Goal: Find specific page/section

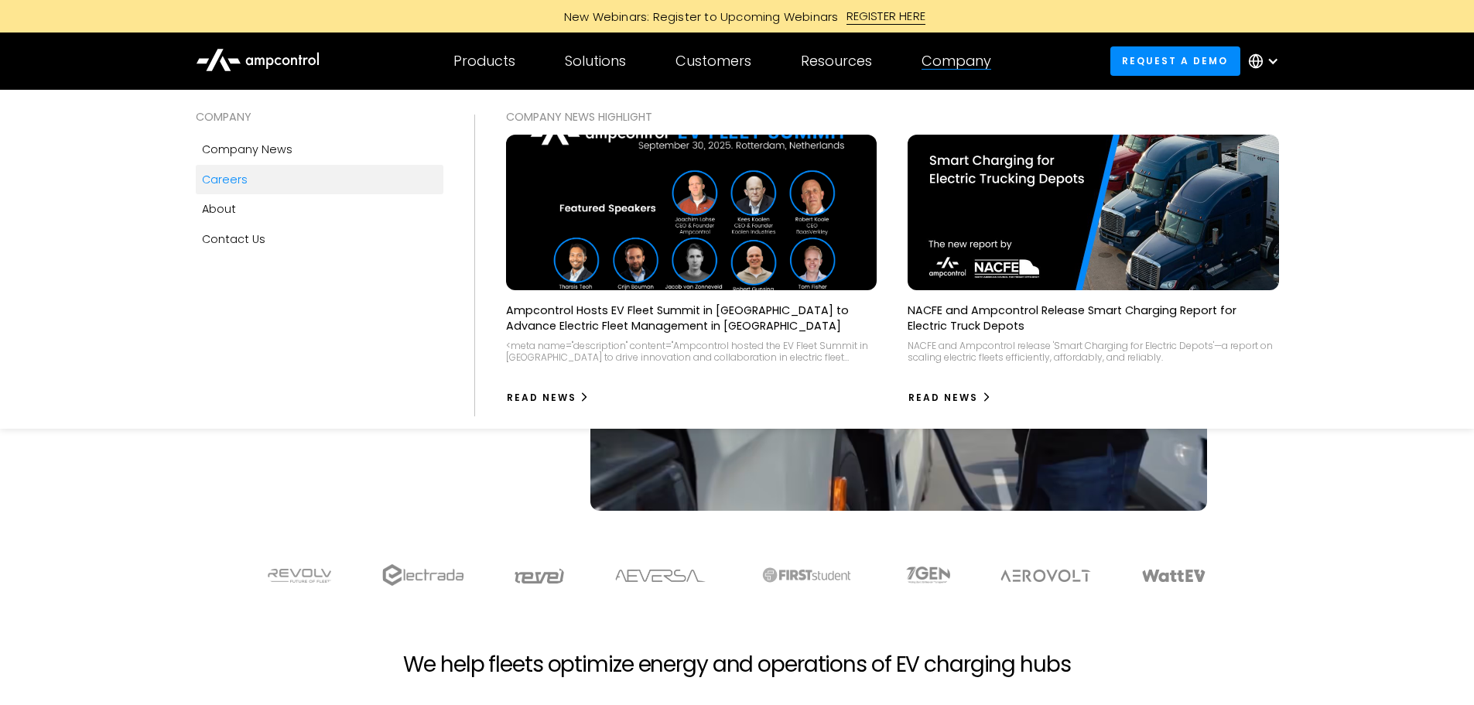
click at [220, 177] on div "Careers" at bounding box center [225, 179] width 46 height 17
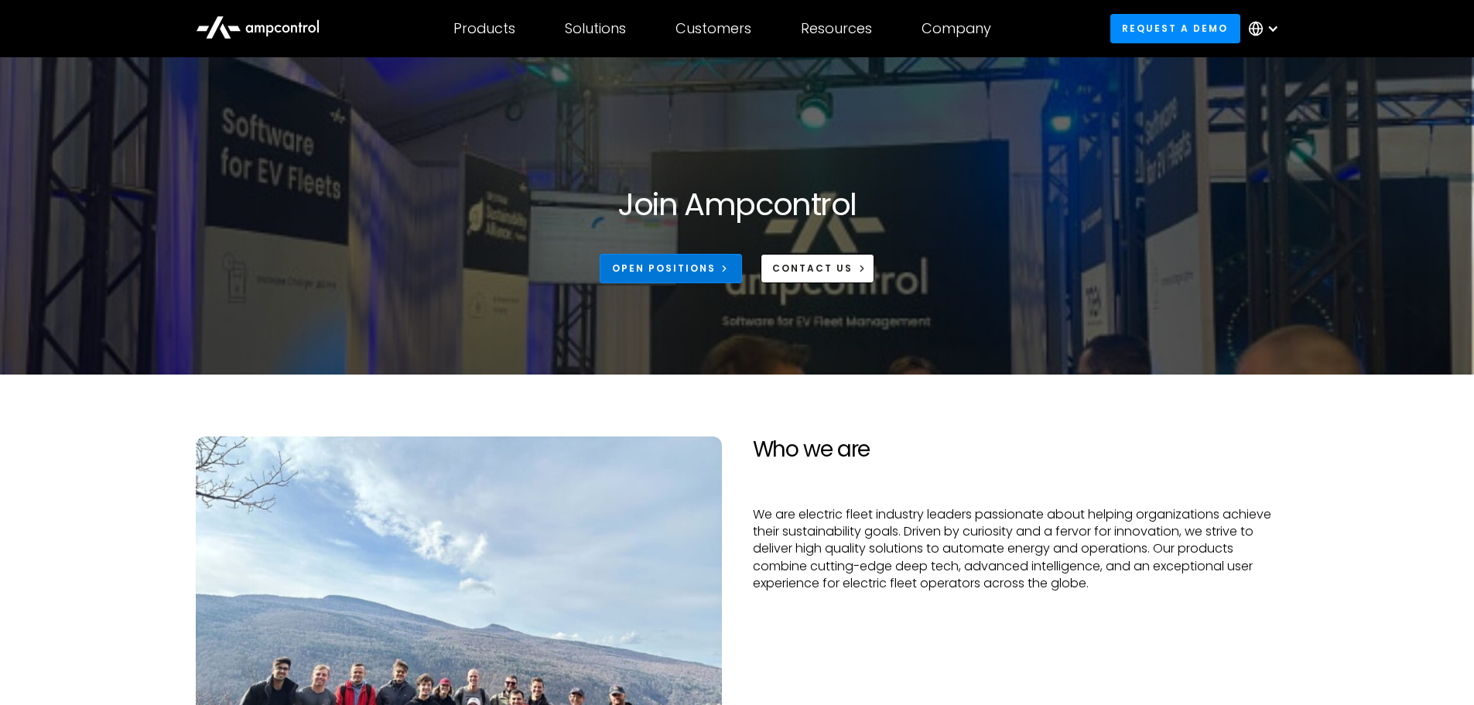
click at [689, 262] on div "Open Positions" at bounding box center [664, 269] width 104 height 14
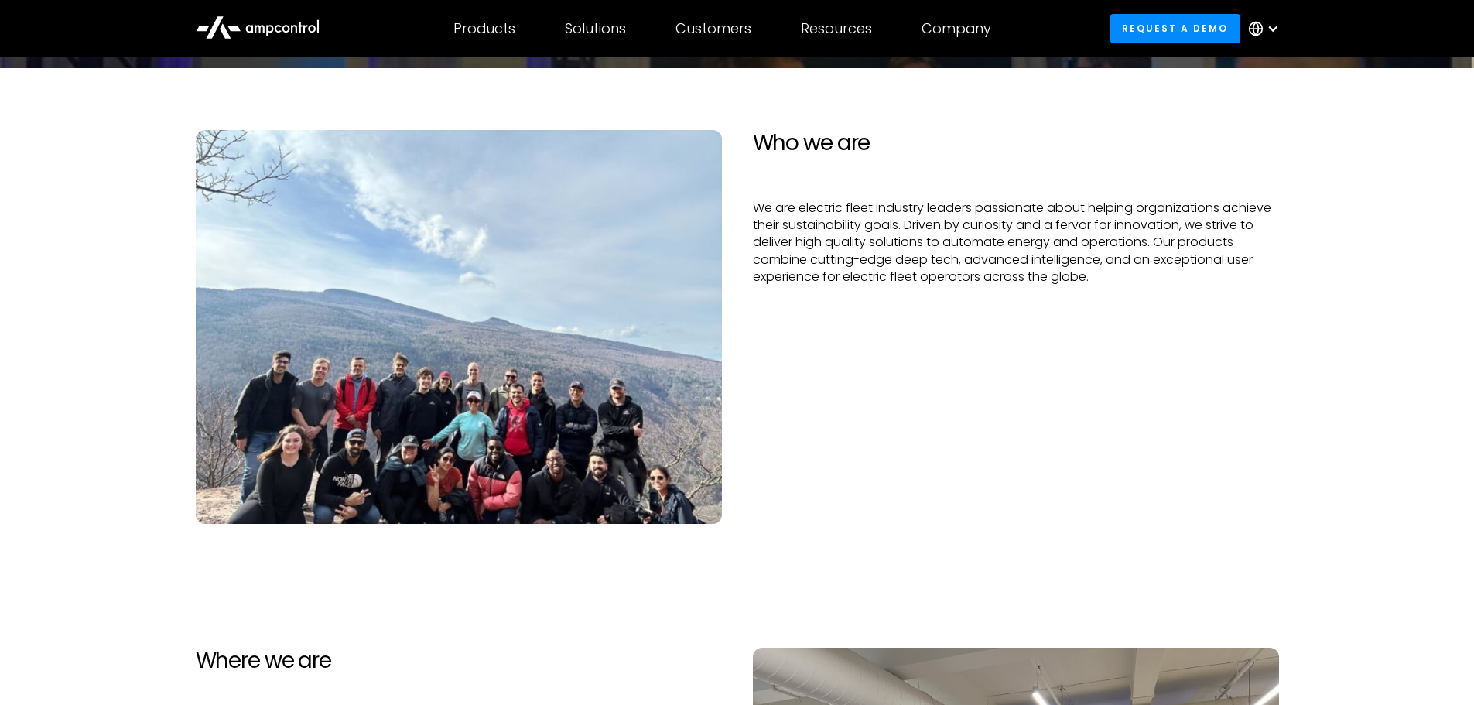
scroll to position [310, 0]
